Goal: Task Accomplishment & Management: Use online tool/utility

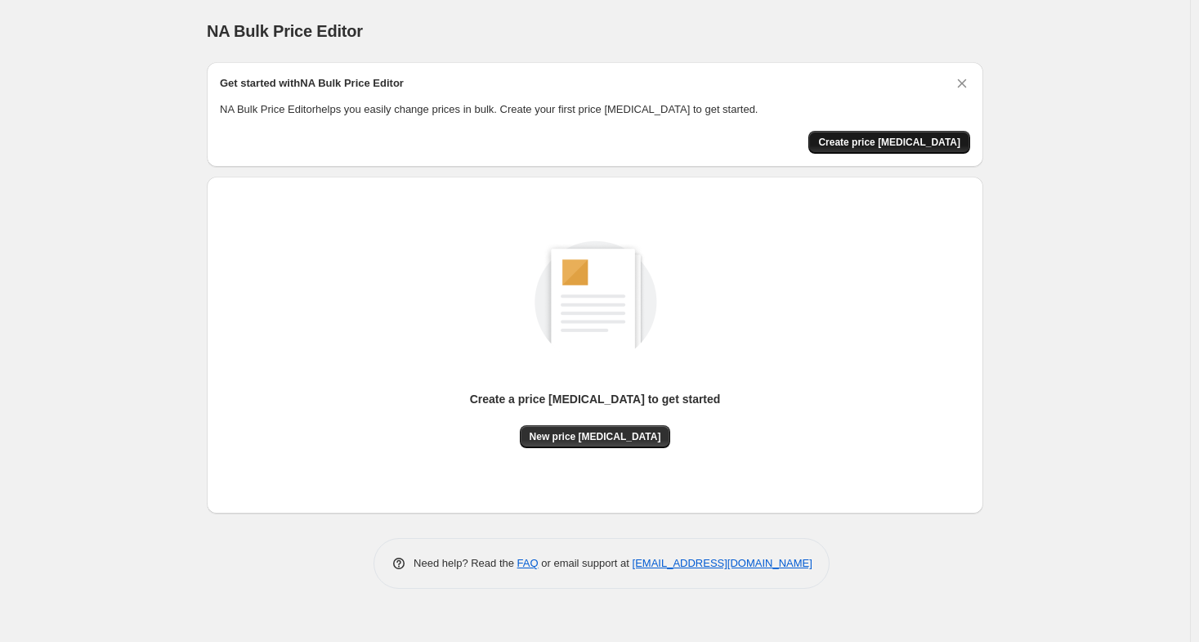
click at [890, 140] on span "Create price [MEDICAL_DATA]" at bounding box center [889, 142] width 142 height 13
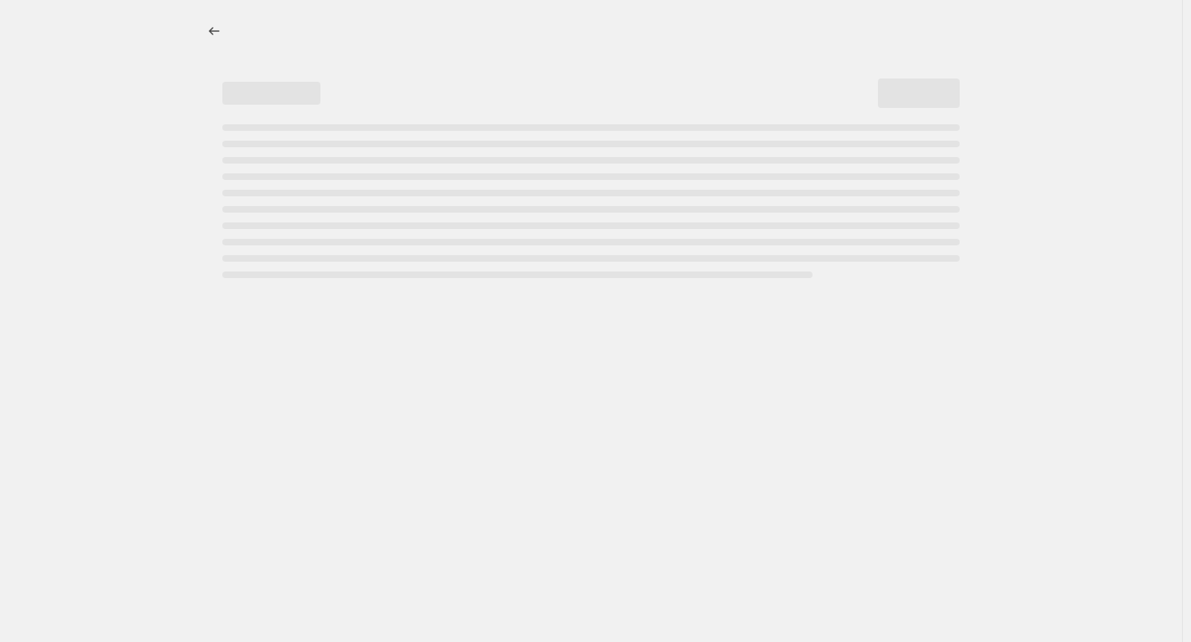
select select "percentage"
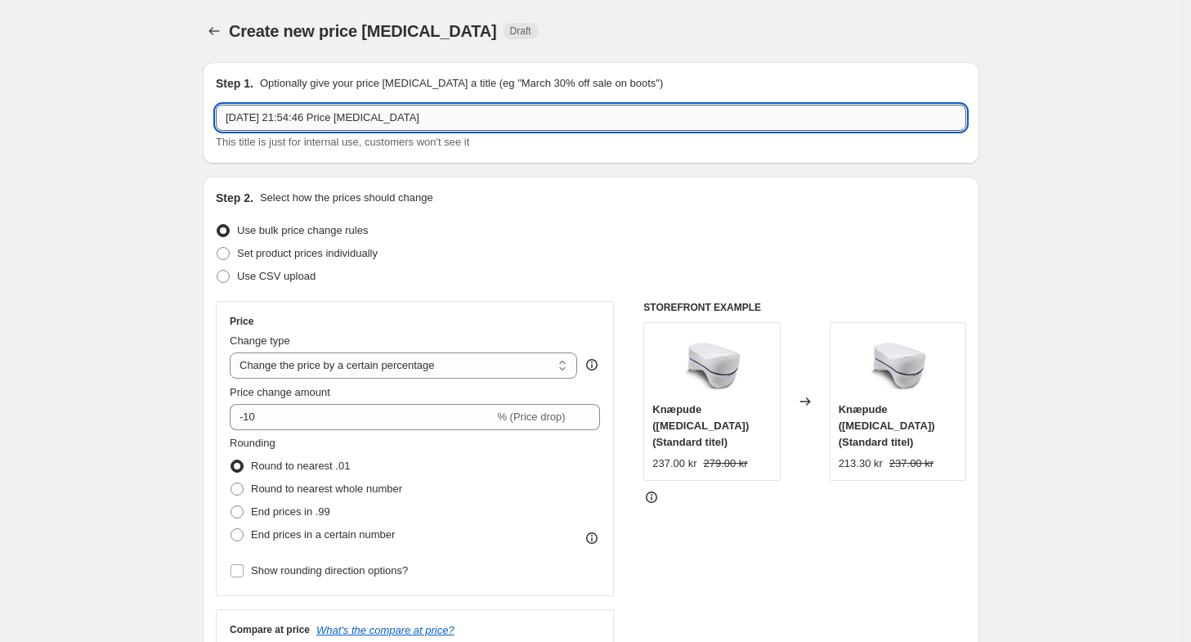
click at [226, 117] on input "[DATE] 21:54:46 Price [MEDICAL_DATA]" at bounding box center [591, 118] width 750 height 26
type input "ÖKA 17.65 - [DATE] 21:54:46 Price [MEDICAL_DATA]"
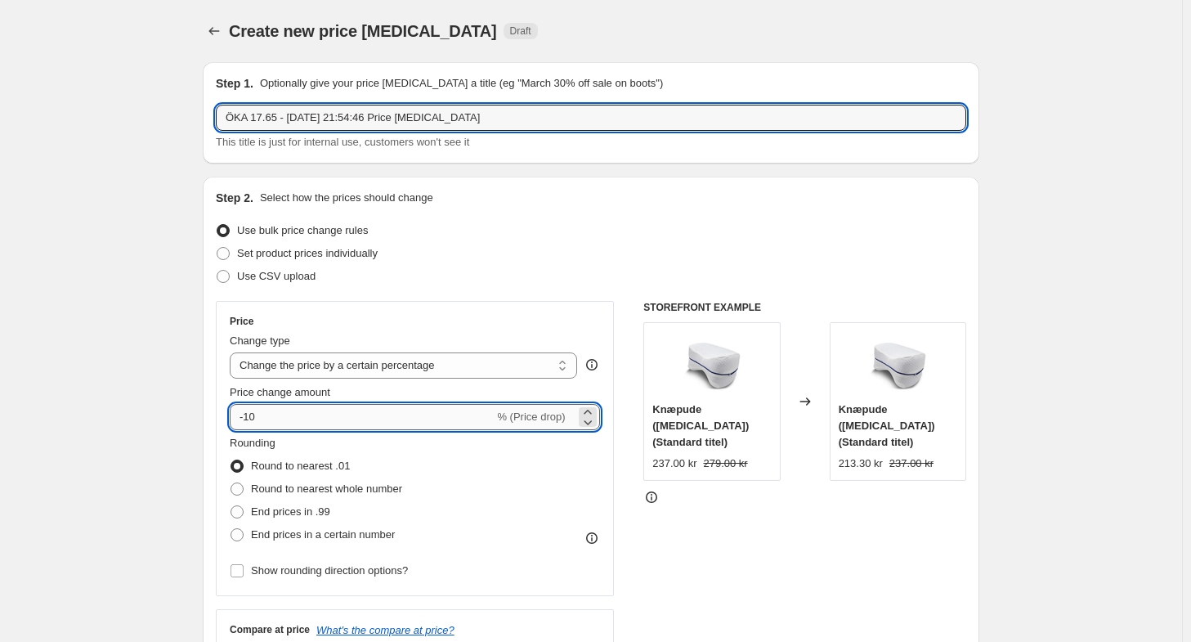
click at [353, 416] on input "-10" at bounding box center [362, 417] width 264 height 26
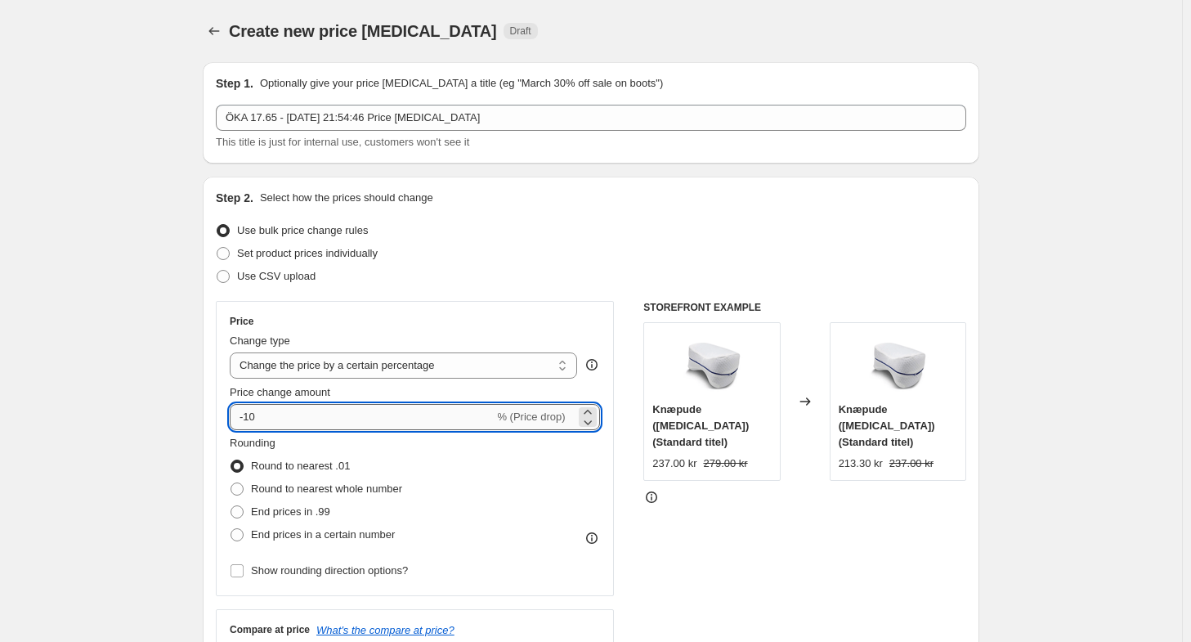
click at [353, 416] on input "-10" at bounding box center [362, 417] width 264 height 26
type input "17.65"
click at [365, 487] on span "Round to nearest whole number" at bounding box center [326, 488] width 151 height 12
click at [231, 483] on input "Round to nearest whole number" at bounding box center [231, 482] width 1 height 1
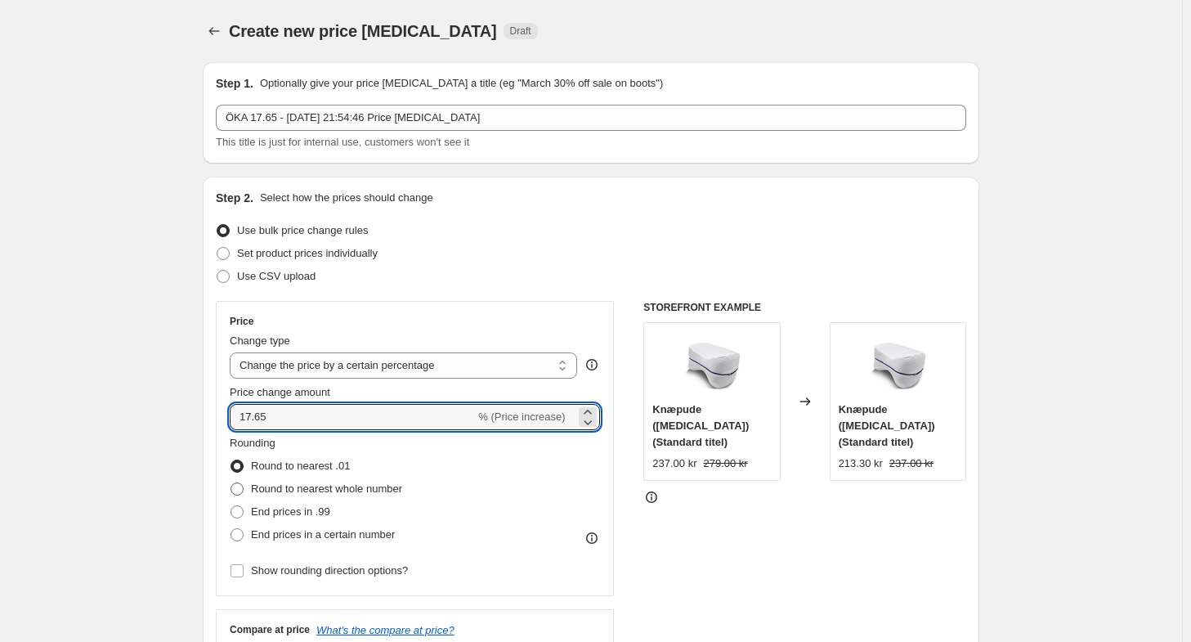
radio input "true"
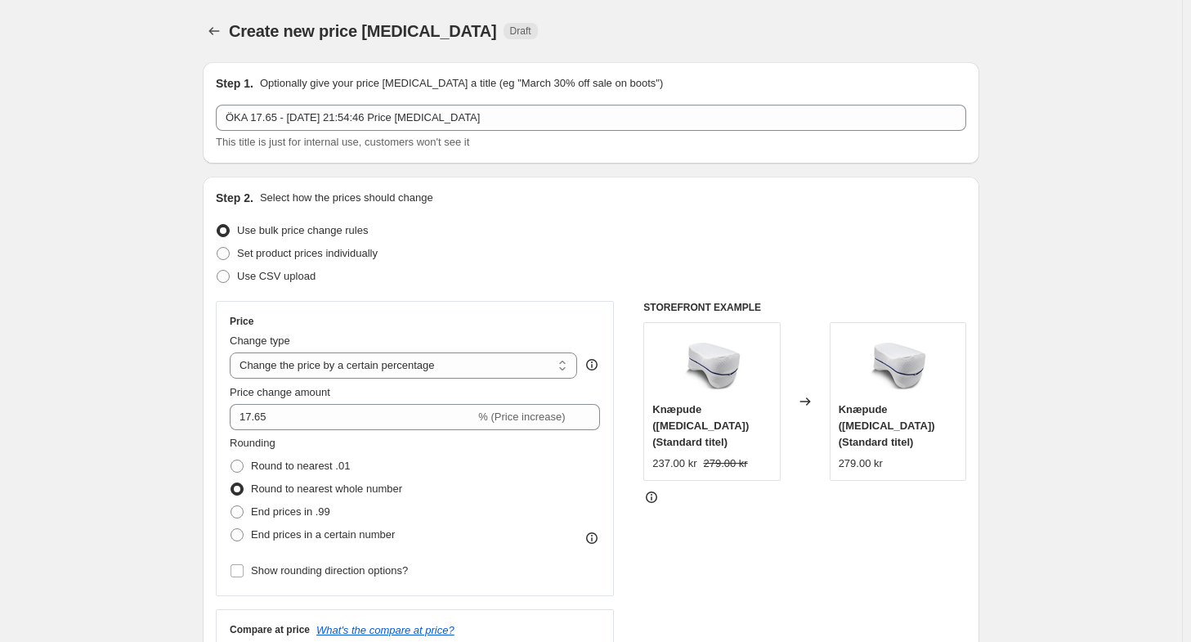
click at [633, 401] on div "Price Change type Change the price to a certain amount Change the price by a ce…" at bounding box center [591, 501] width 750 height 401
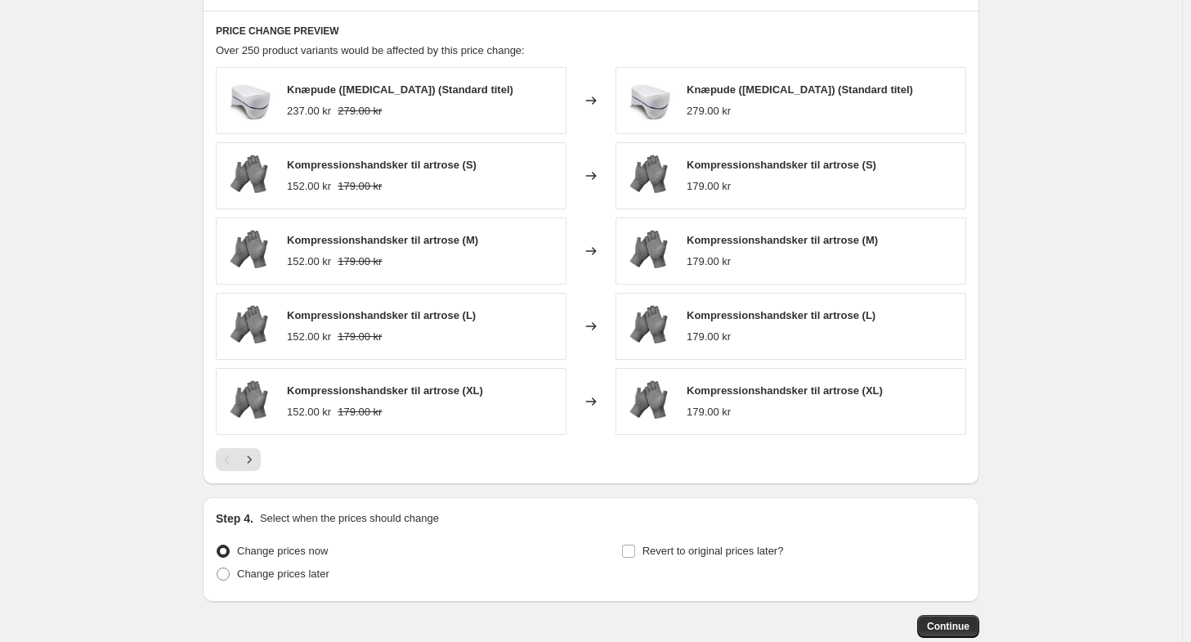
scroll to position [988, 0]
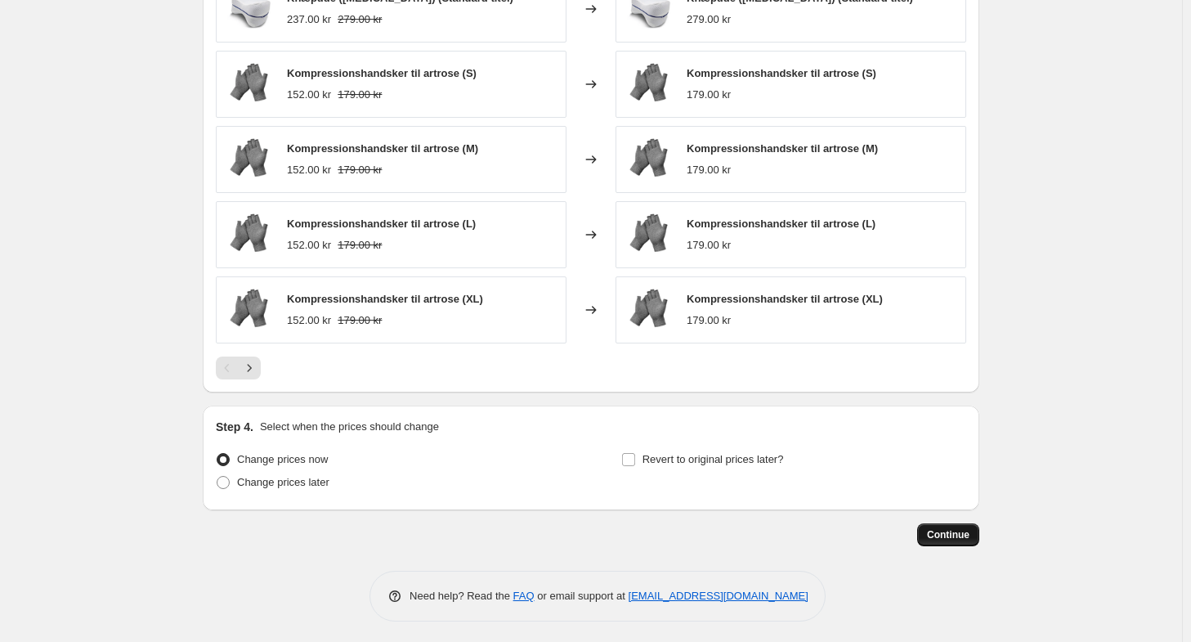
click at [961, 528] on span "Continue" at bounding box center [948, 534] width 43 height 13
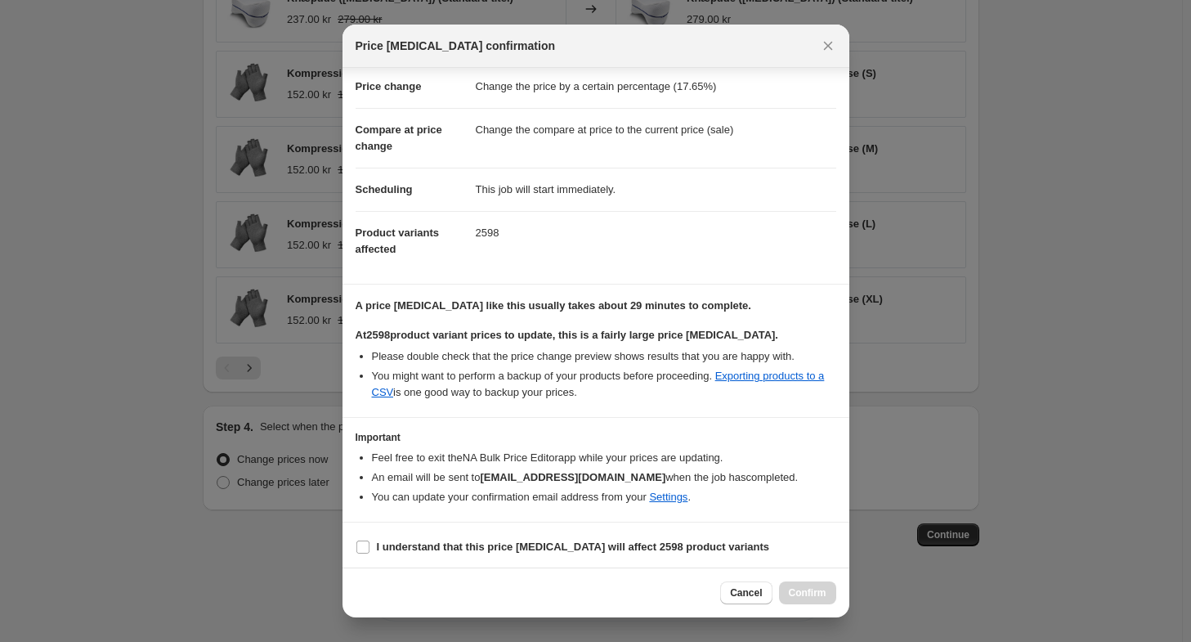
scroll to position [33, 0]
click at [625, 547] on b "I understand that this price change job will affect 2598 product variants" at bounding box center [573, 546] width 393 height 12
click at [370, 547] on input "I understand that this price change job will affect 2598 product variants" at bounding box center [362, 546] width 13 height 13
checkbox input "true"
click at [813, 593] on span "Confirm" at bounding box center [808, 592] width 38 height 13
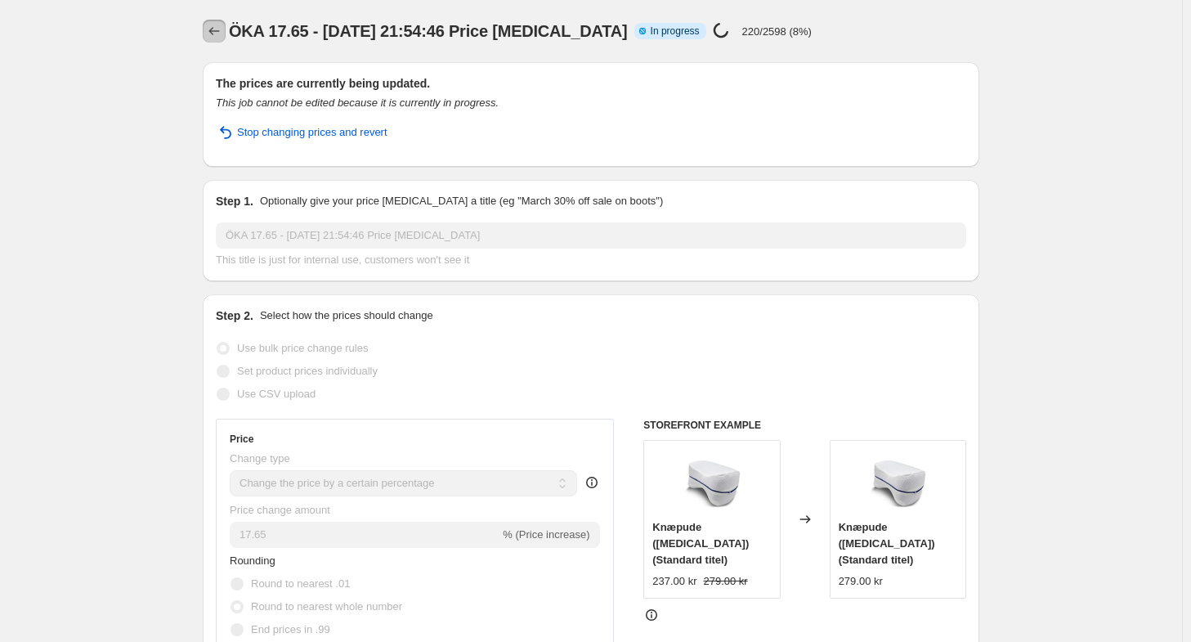
click at [212, 30] on icon "Price change jobs" at bounding box center [214, 31] width 16 height 16
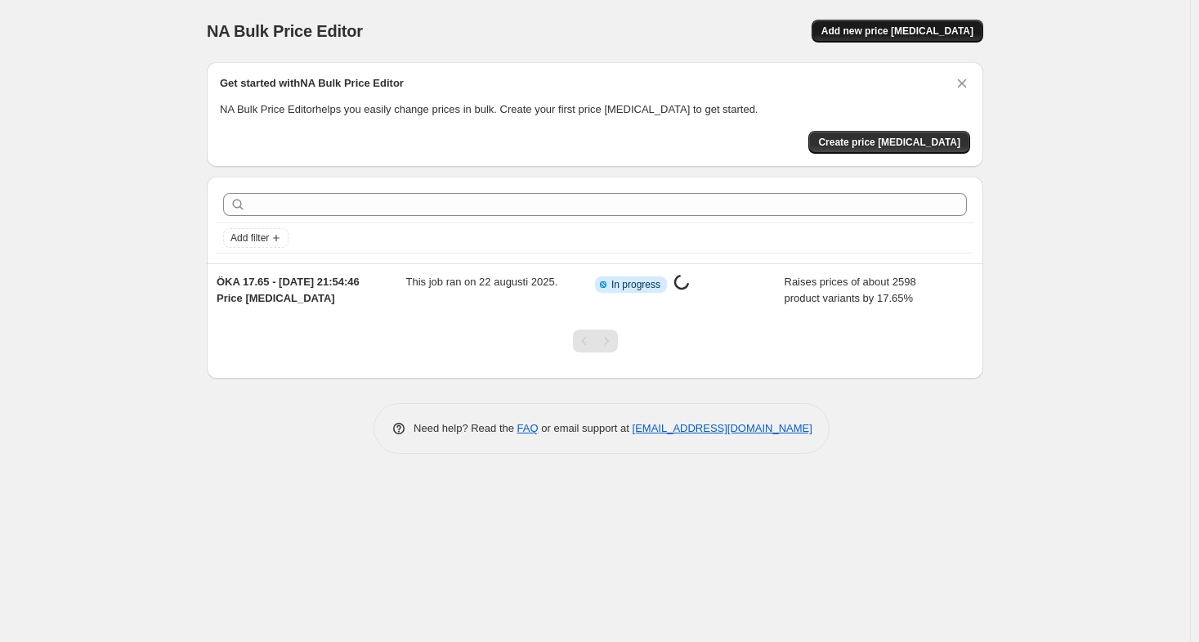
click at [929, 23] on button "Add new price [MEDICAL_DATA]" at bounding box center [898, 31] width 172 height 23
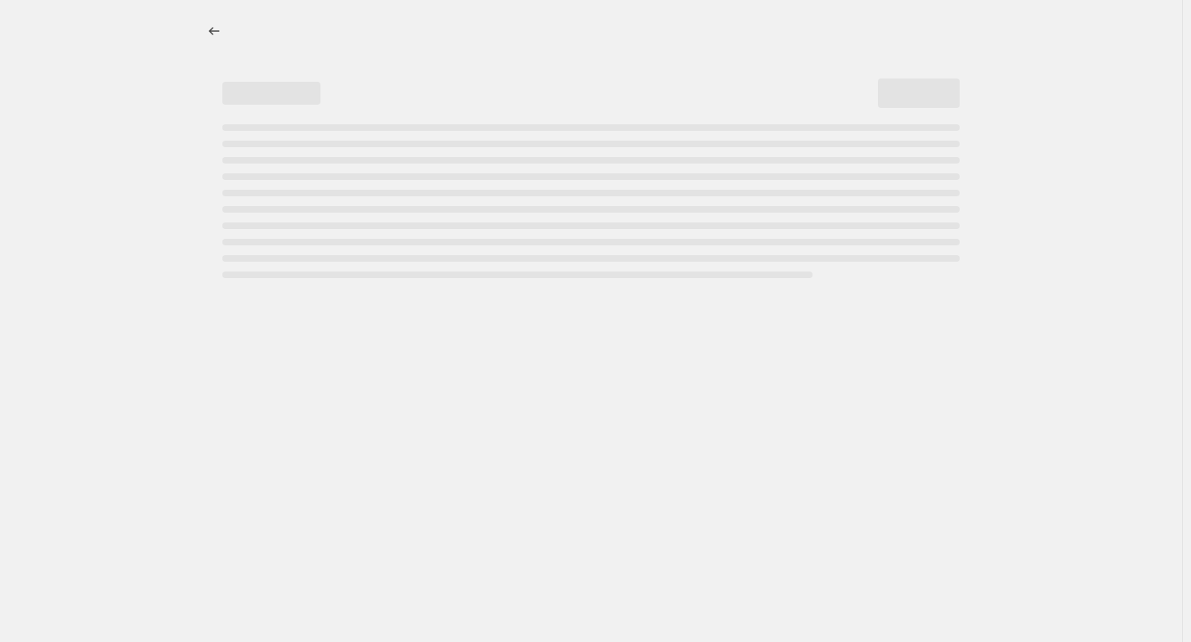
select select "percentage"
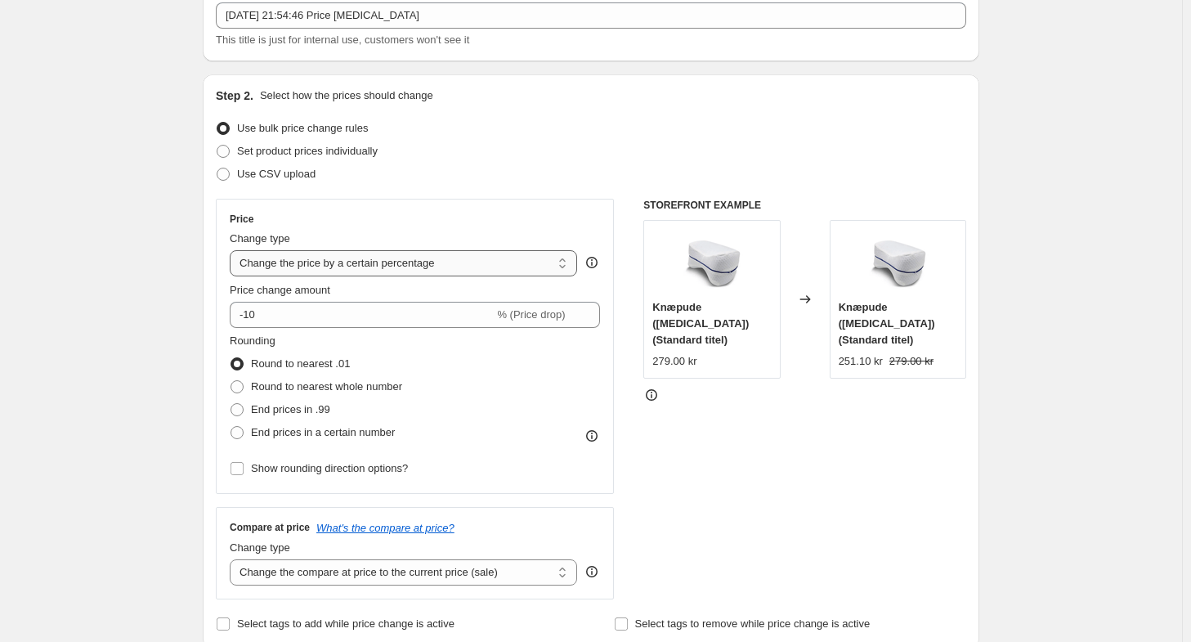
scroll to position [245, 0]
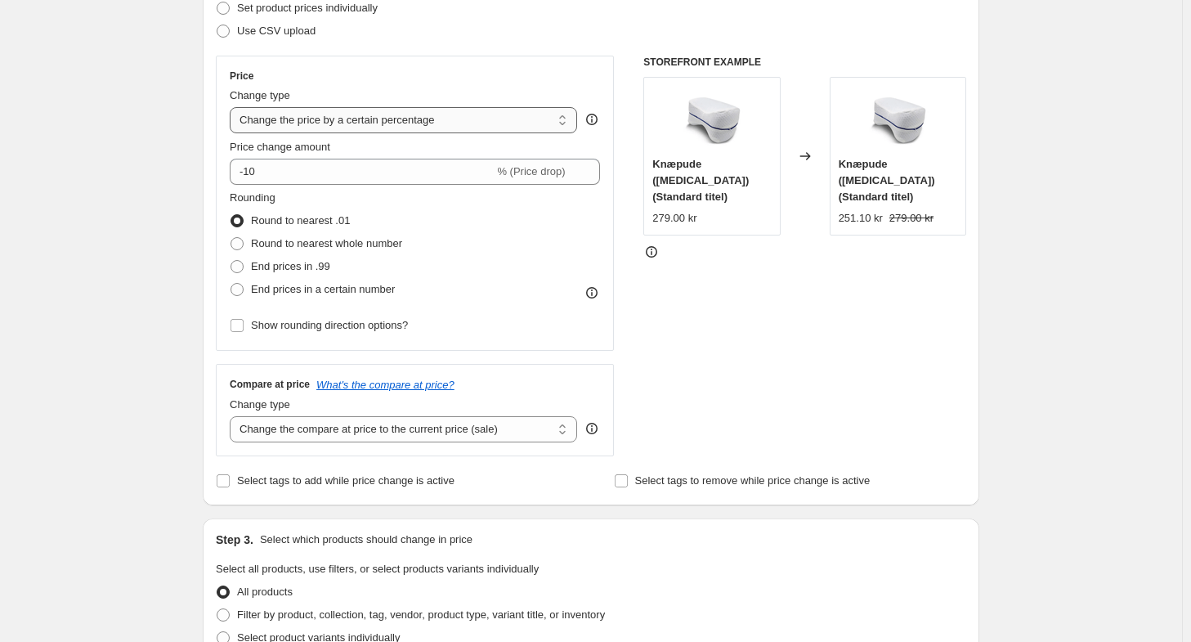
click at [440, 123] on select "Change the price to a certain amount Change the price by a certain amount Chang…" at bounding box center [403, 120] width 347 height 26
click at [443, 109] on select "Change the price to a certain amount Change the price by a certain amount Chang…" at bounding box center [403, 120] width 347 height 26
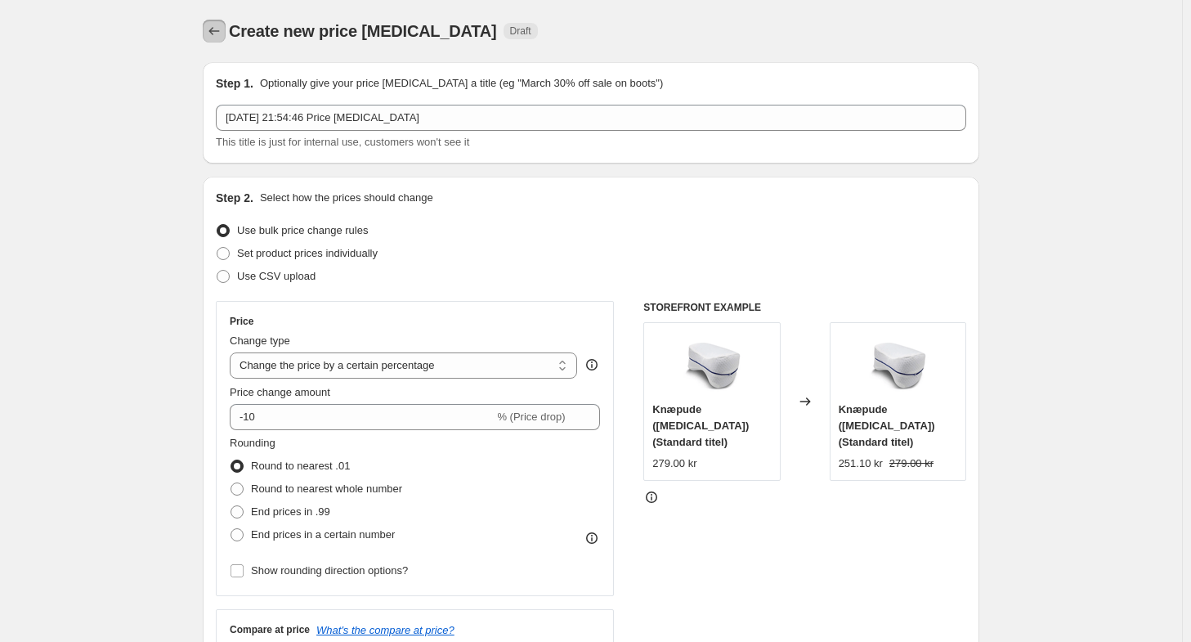
click at [213, 25] on icon "Price change jobs" at bounding box center [214, 31] width 16 height 16
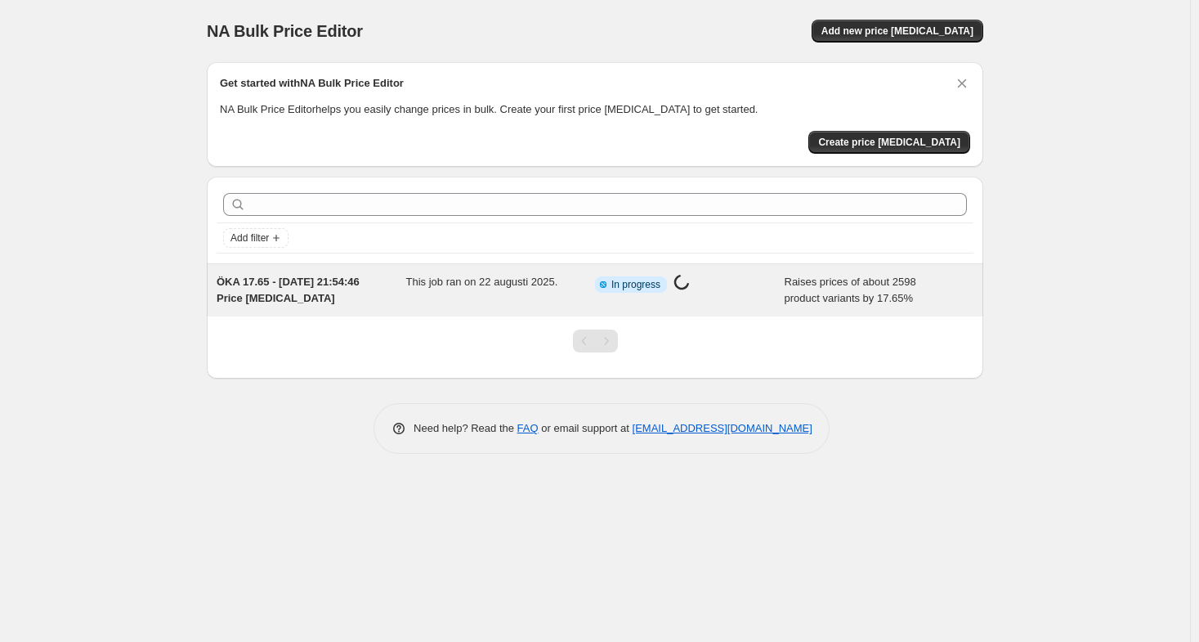
click at [519, 284] on span "This job ran on 22 augusti 2025." at bounding box center [482, 281] width 152 height 12
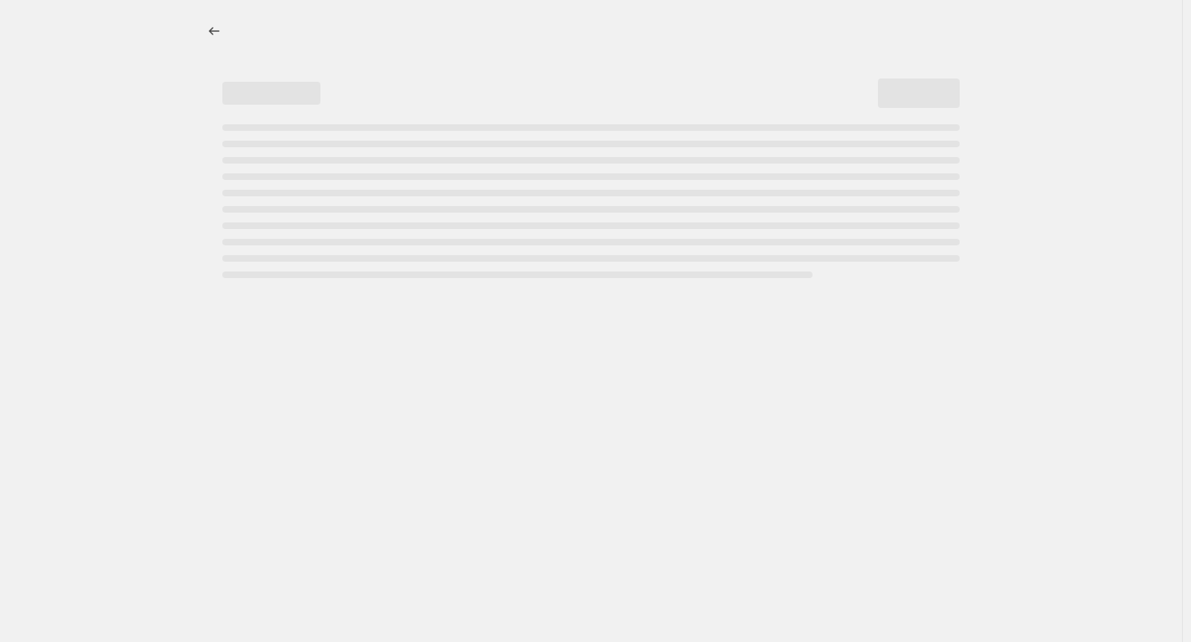
select select "percentage"
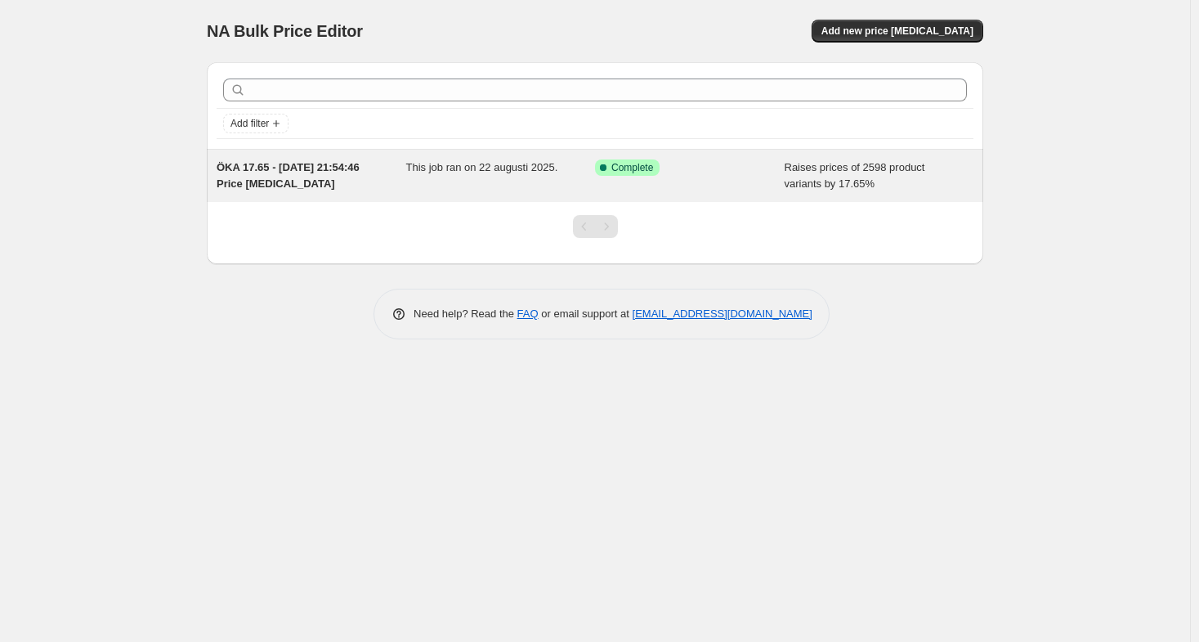
click at [472, 168] on span "This job ran on 22 augusti 2025." at bounding box center [482, 167] width 152 height 12
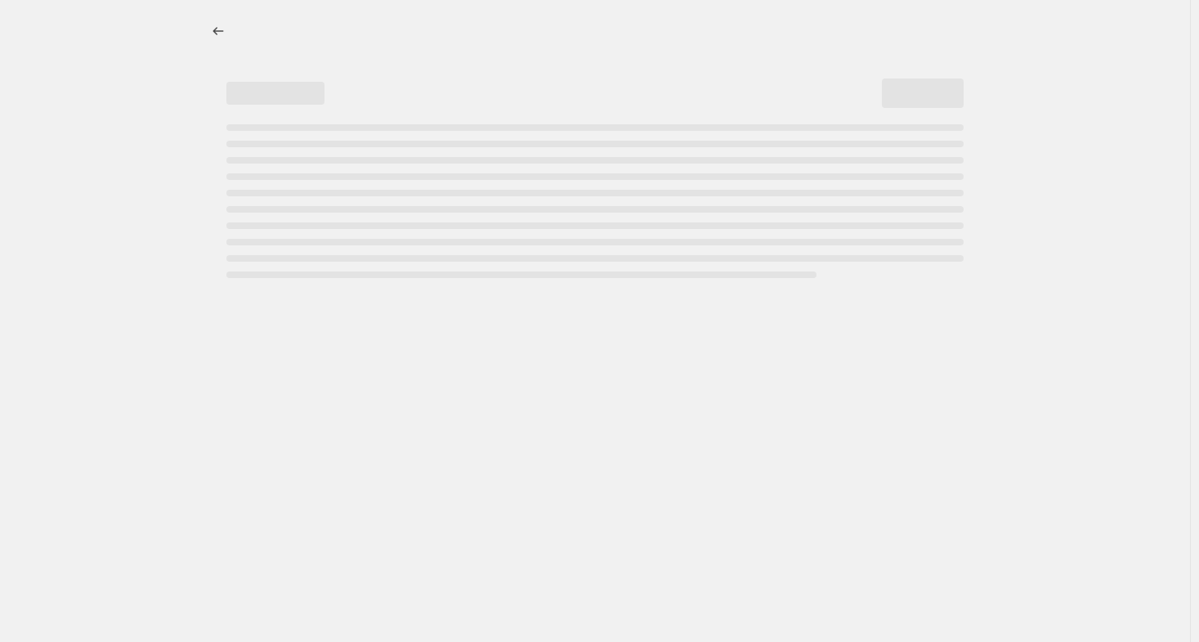
select select "percentage"
